Goal: Task Accomplishment & Management: Manage account settings

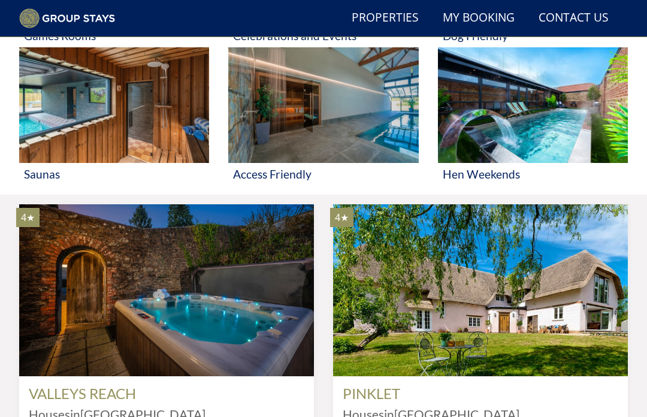
scroll to position [834, 0]
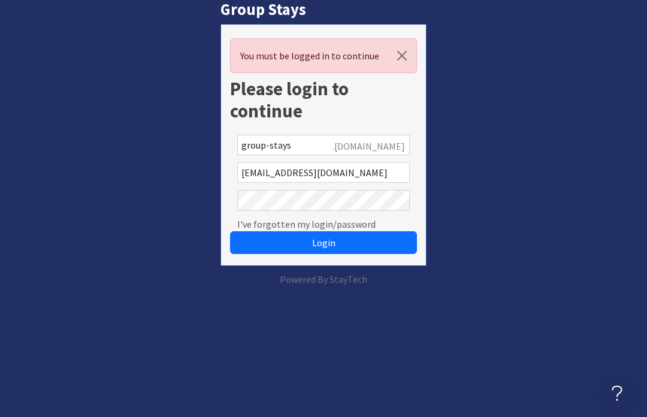
click at [356, 235] on button "Login" at bounding box center [323, 242] width 187 height 23
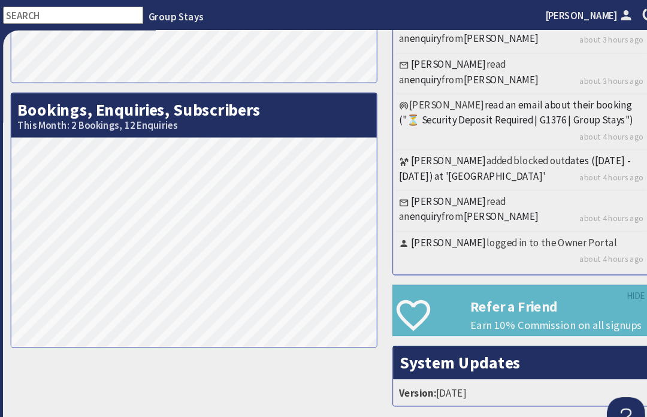
scroll to position [31, 0]
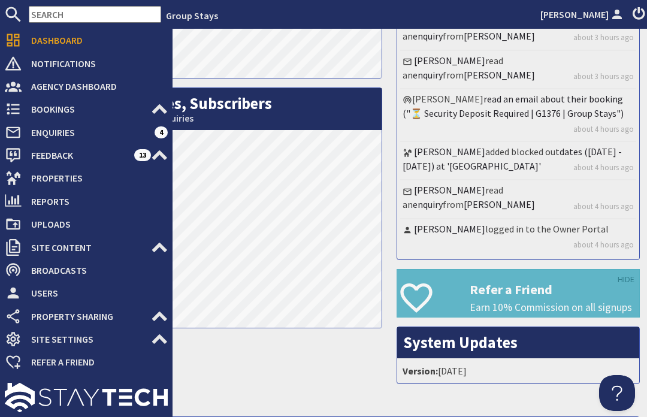
click at [20, 105] on icon at bounding box center [13, 109] width 17 height 17
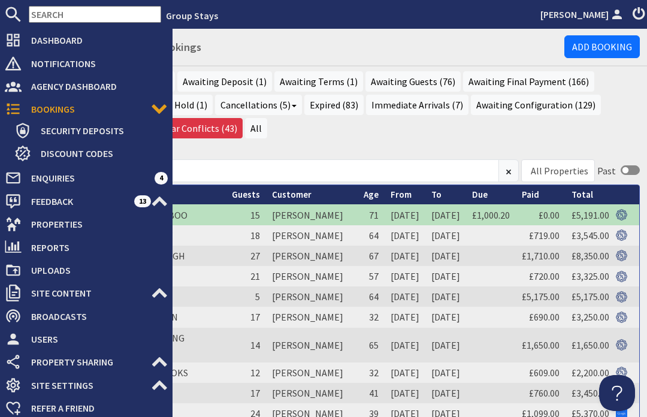
click at [348, 110] on div "Recent Bookings Current (0) Awaiting Deposit (1) Awaiting Terms (1) Awaiting Gu…" at bounding box center [338, 109] width 618 height 76
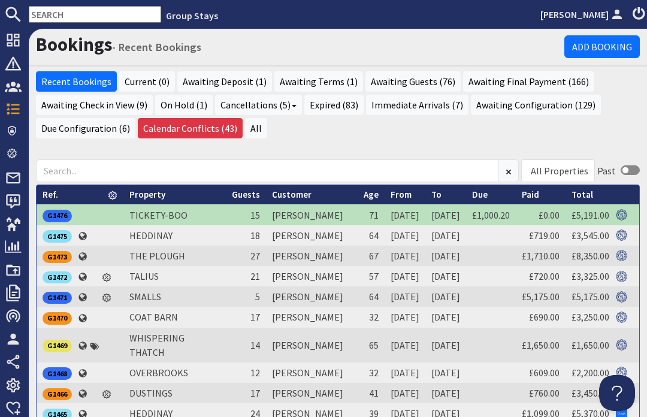
click at [150, 229] on link "HEDDINAY" at bounding box center [150, 235] width 43 height 12
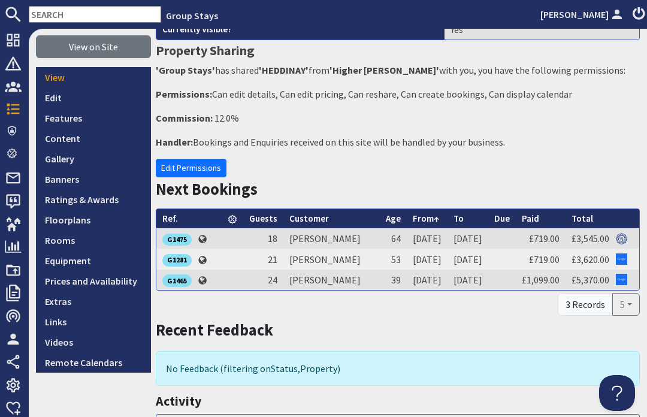
scroll to position [179, 0]
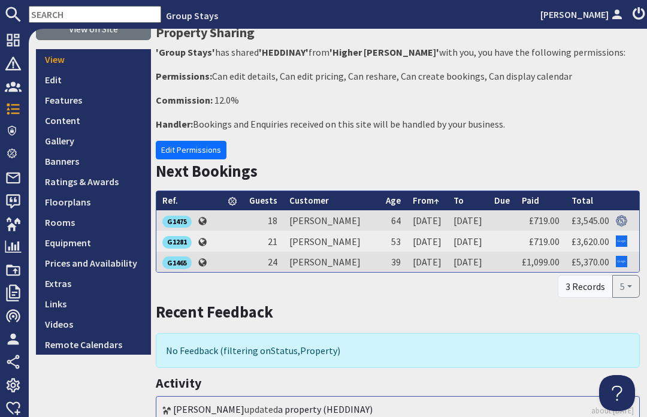
click at [126, 253] on link "Prices and Availability" at bounding box center [93, 263] width 115 height 20
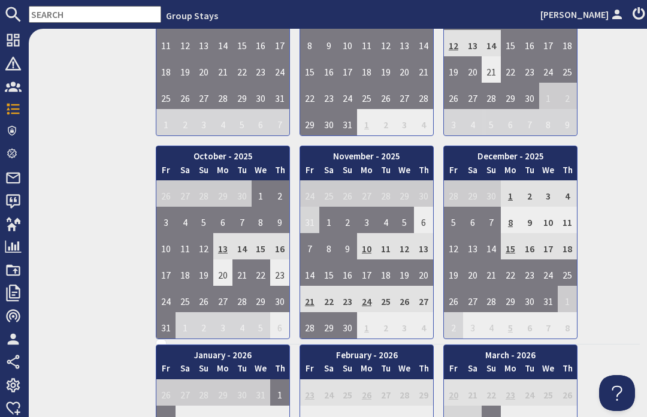
scroll to position [588, 0]
